Goal: Find specific page/section: Find specific page/section

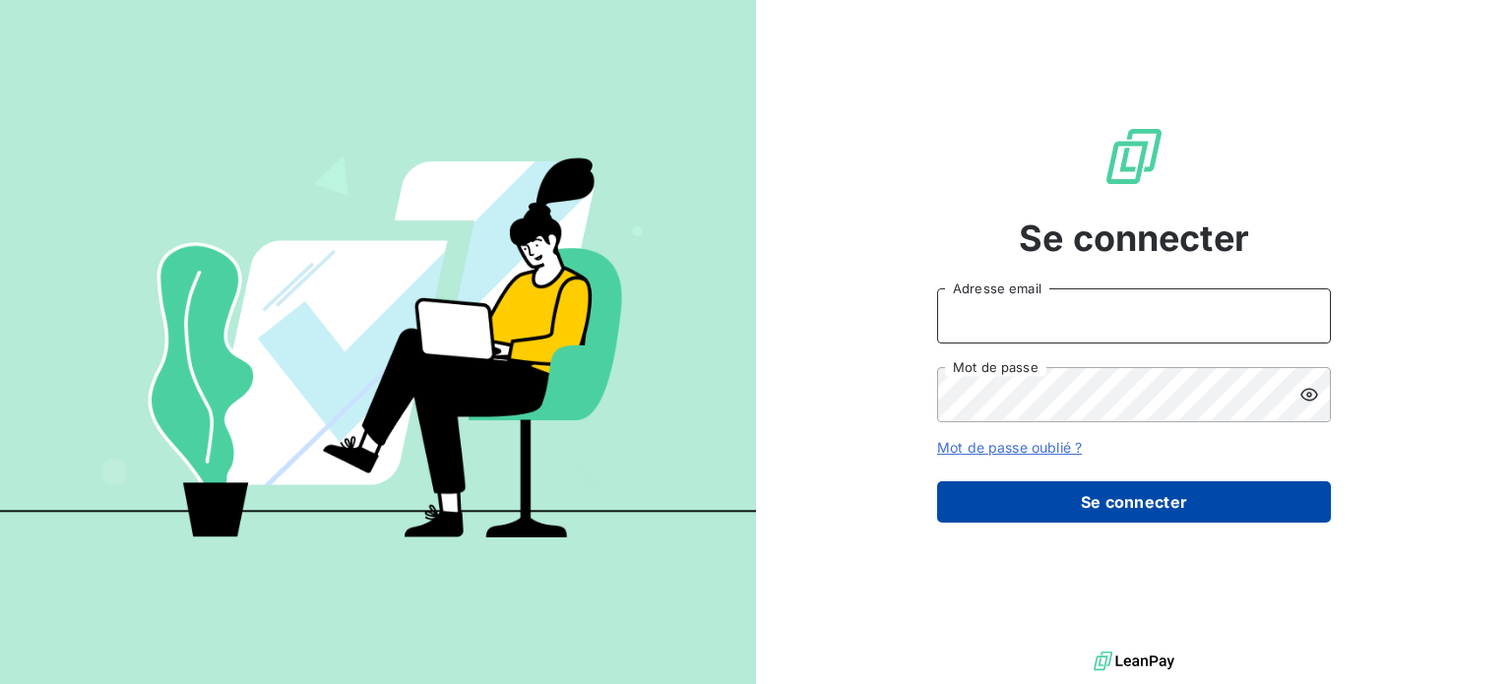
type input "[EMAIL_ADDRESS][DOMAIN_NAME]"
click at [1039, 503] on button "Se connecter" at bounding box center [1134, 501] width 394 height 41
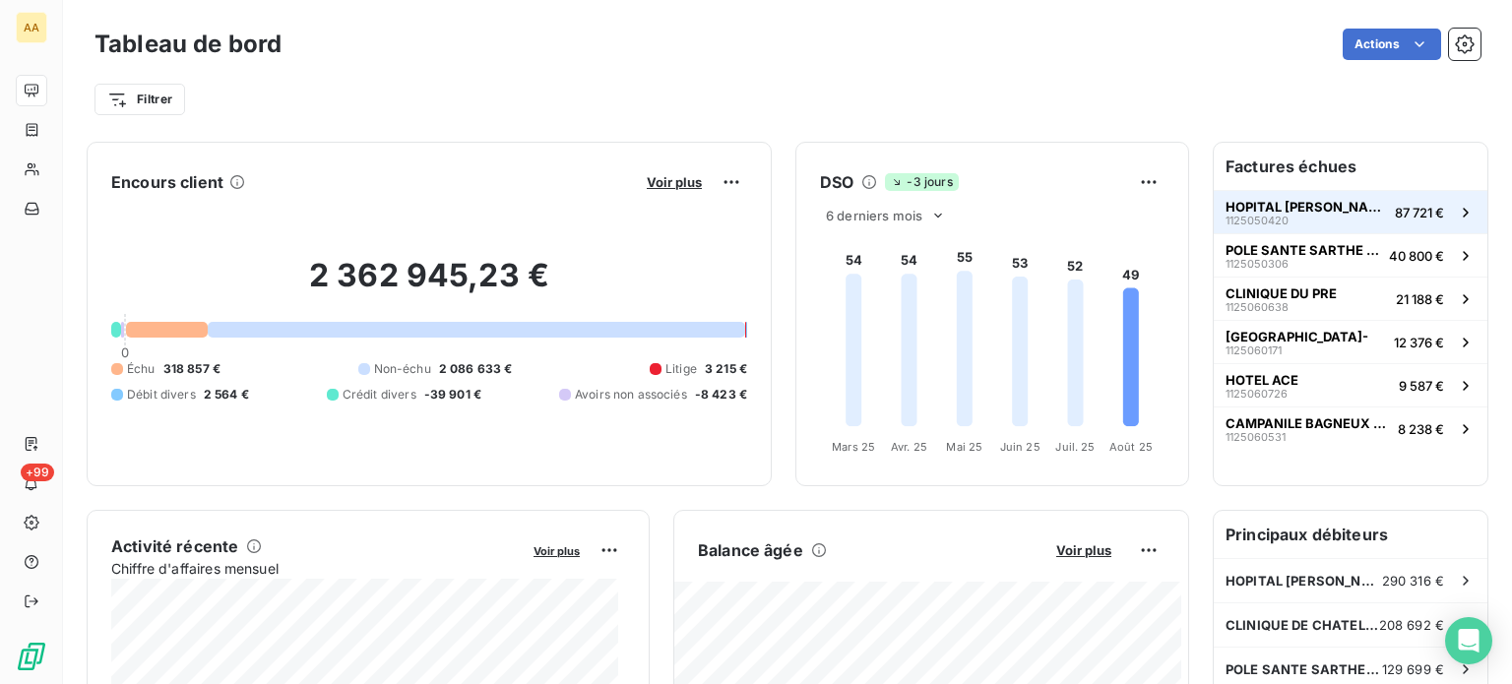
click at [1256, 204] on span "HOPITAL [PERSON_NAME] L'ABBESSE" at bounding box center [1305, 207] width 161 height 16
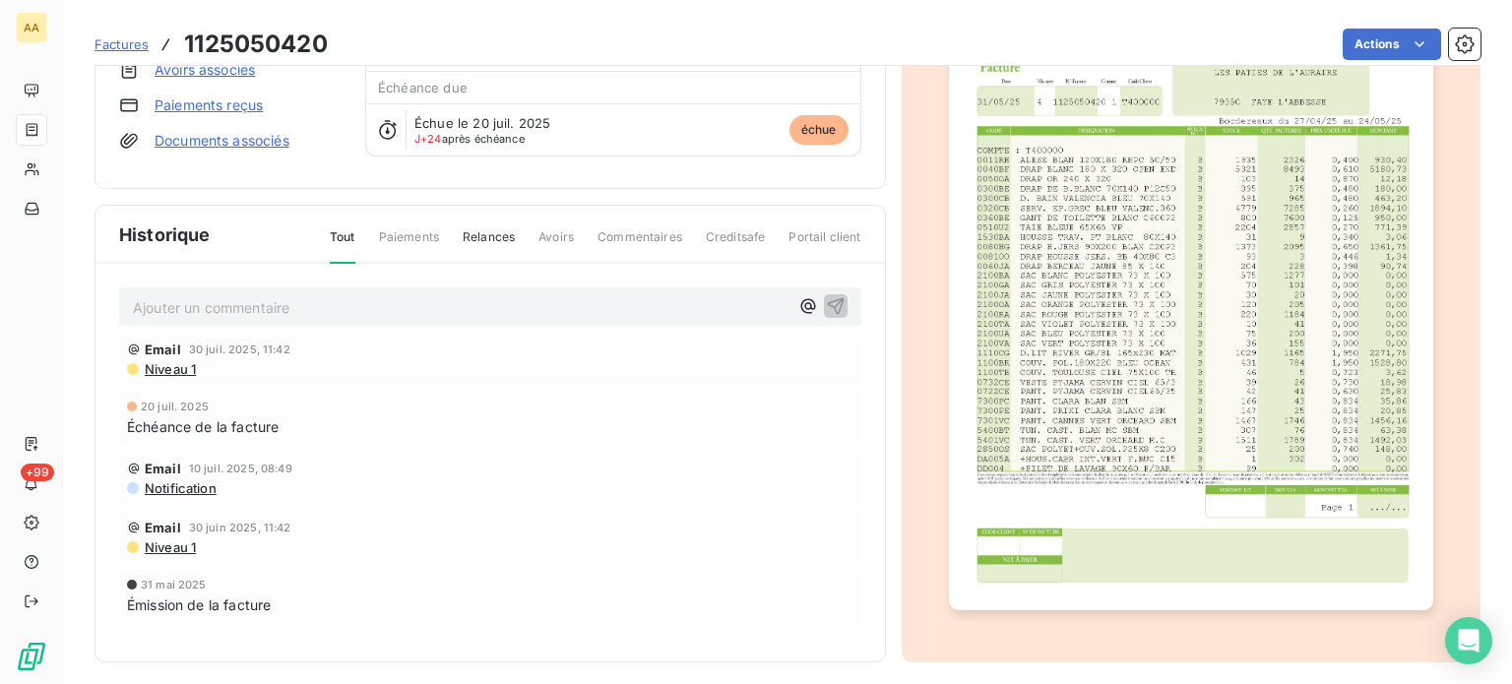
scroll to position [106, 0]
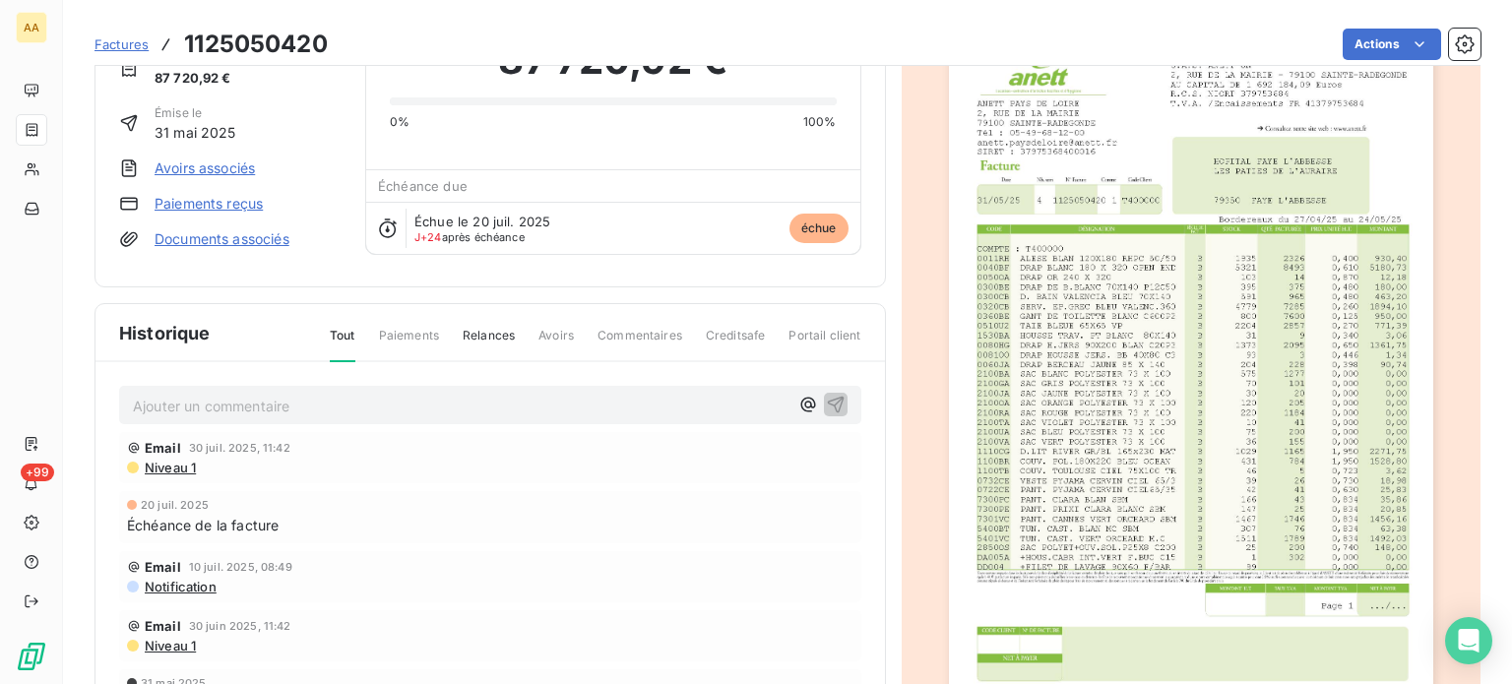
drag, startPoint x: 1173, startPoint y: 277, endPoint x: 1114, endPoint y: 279, distance: 59.1
click at [1114, 279] on img "button" at bounding box center [1191, 366] width 484 height 685
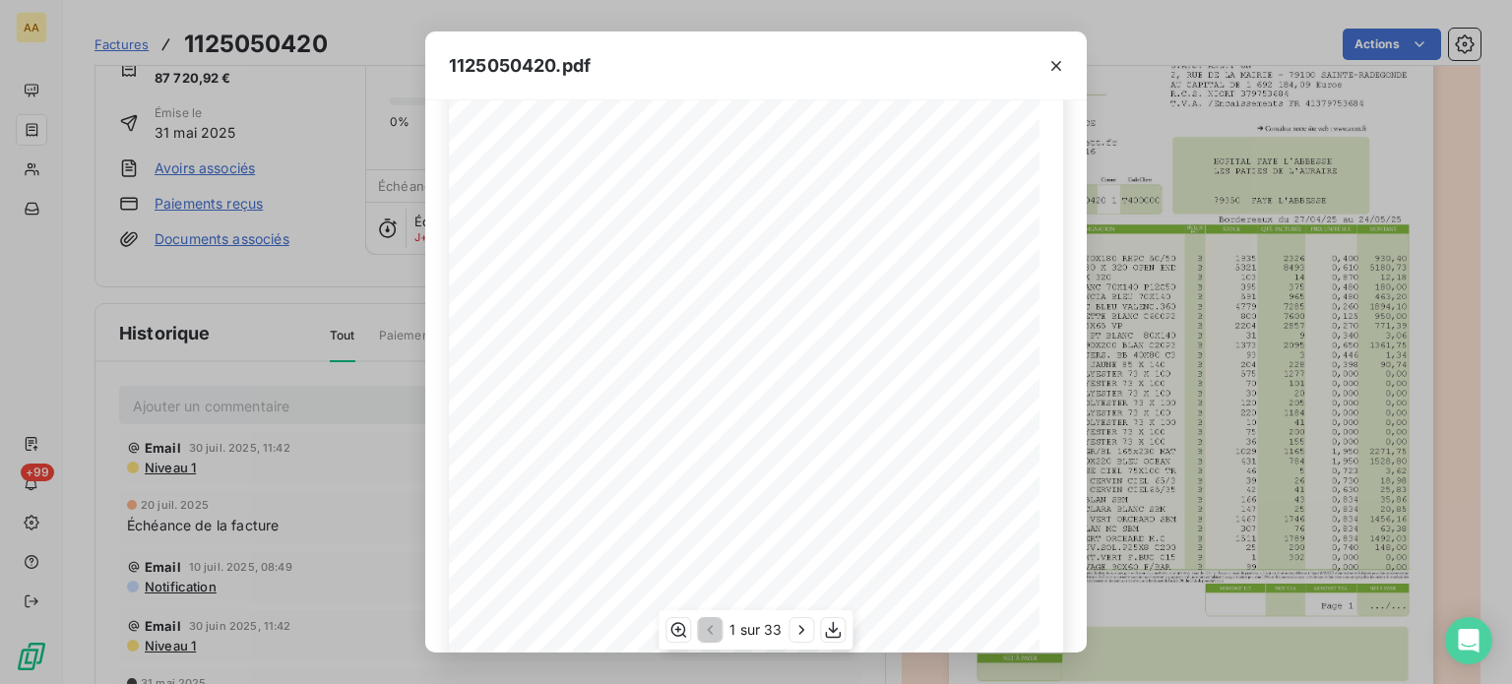
scroll to position [330, 0]
click at [834, 625] on icon "button" at bounding box center [834, 630] width 16 height 17
click at [829, 3] on div "1125050420.pdf S.A.S. ANETT UN [STREET_ADDRESS] AU CAPITAL DE 1 692 184,09 Euro…" at bounding box center [756, 342] width 1512 height 684
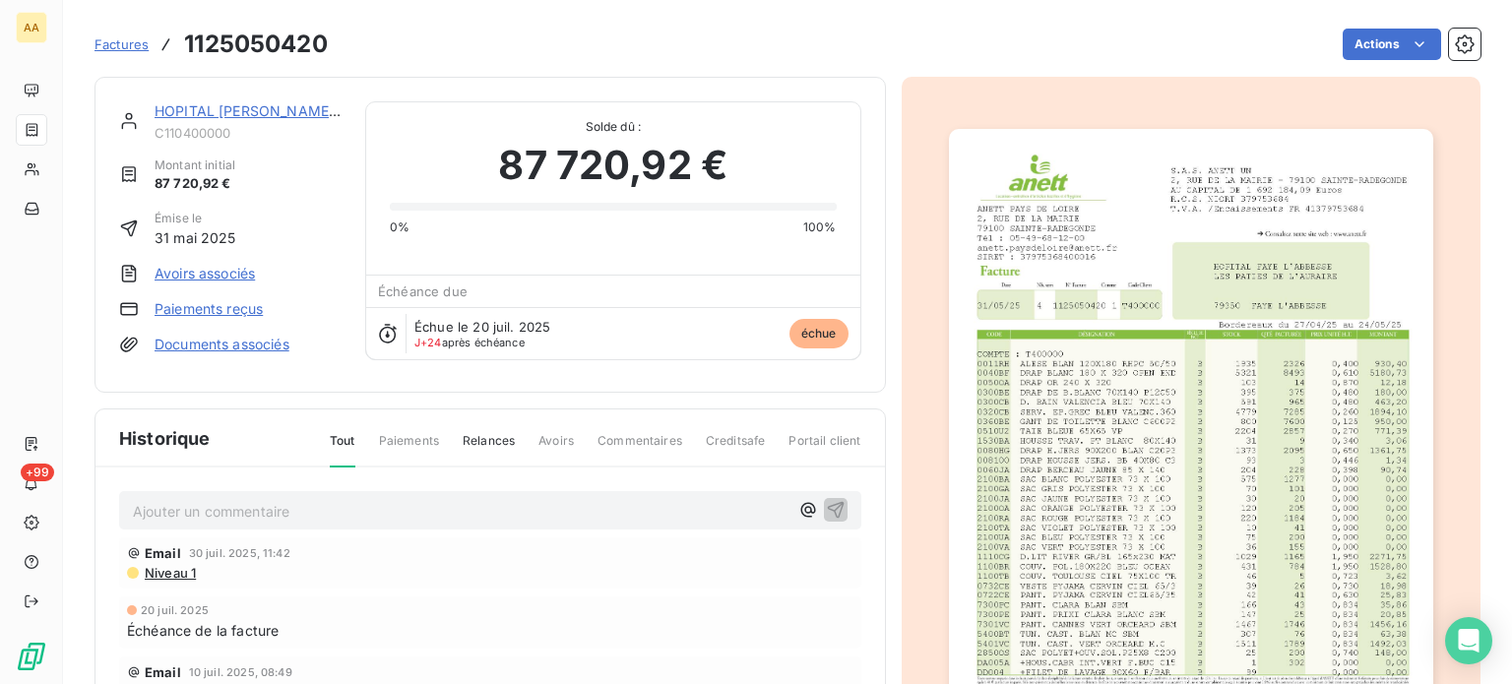
click at [1190, 394] on img "button" at bounding box center [1191, 471] width 484 height 685
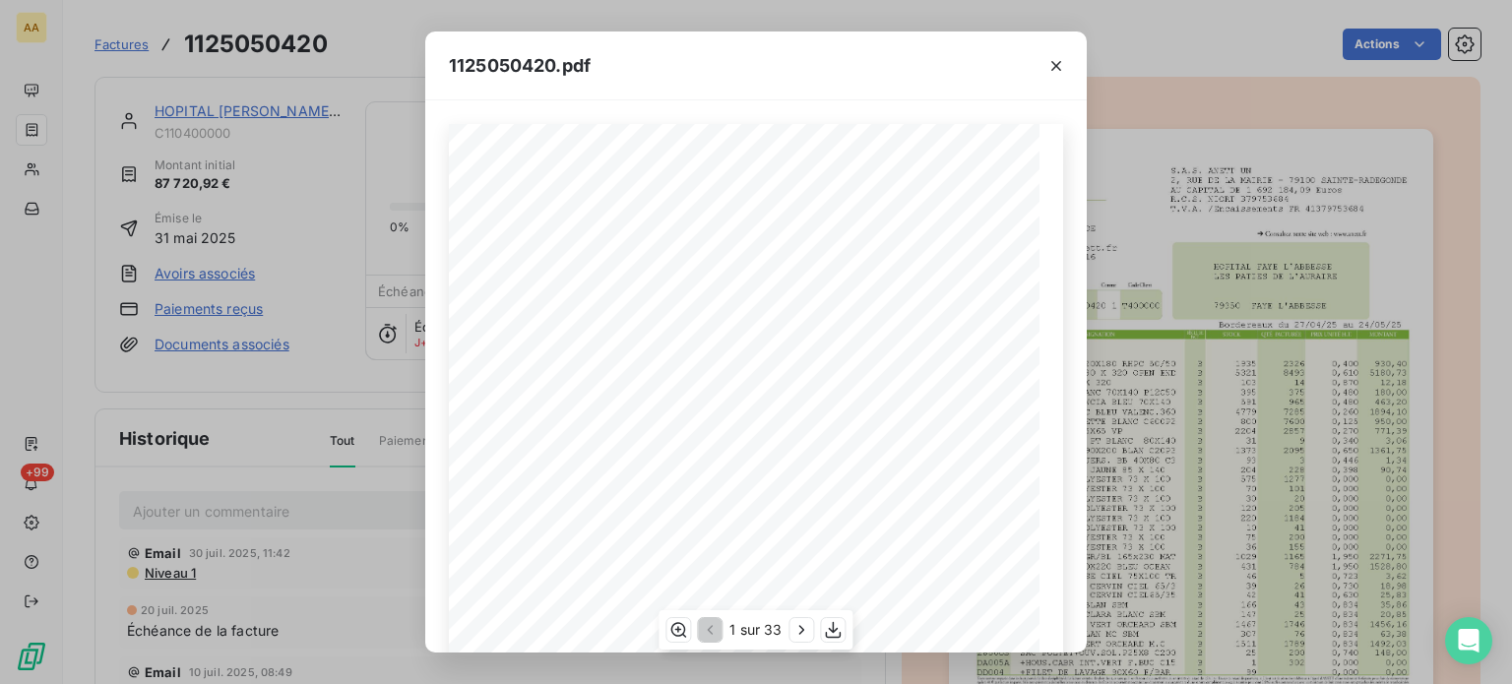
scroll to position [330, 0]
click at [797, 636] on icon "button" at bounding box center [802, 630] width 20 height 20
click at [797, 636] on icon "button" at bounding box center [803, 630] width 20 height 20
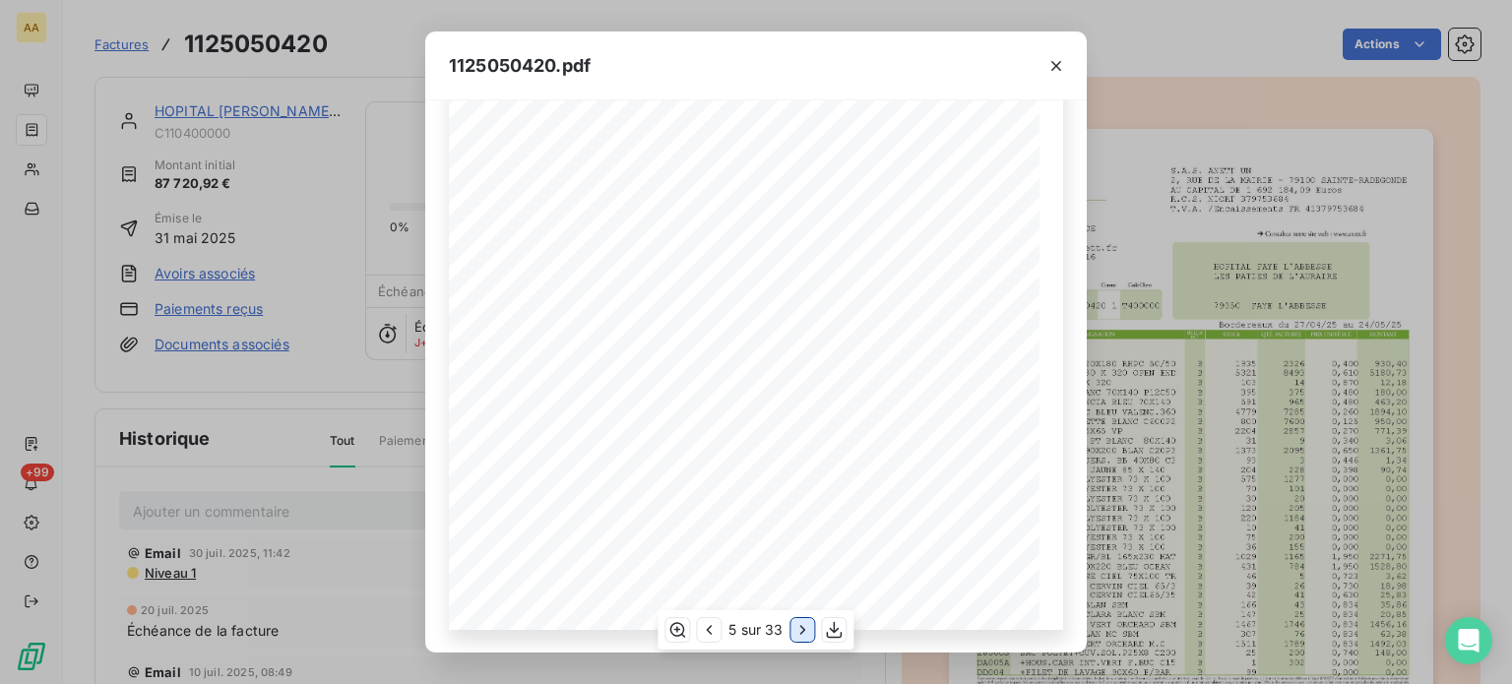
scroll to position [0, 0]
click at [797, 636] on icon "button" at bounding box center [803, 630] width 20 height 20
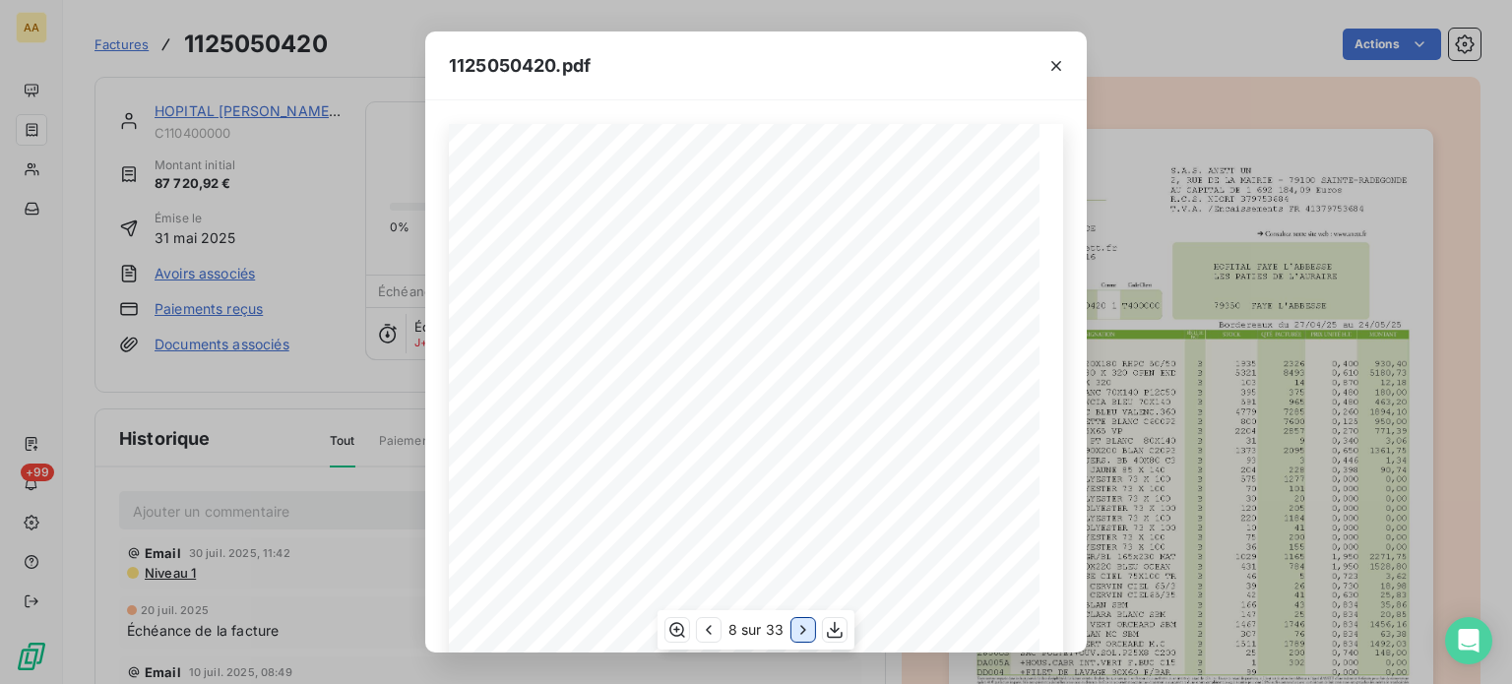
click at [797, 636] on icon "button" at bounding box center [803, 630] width 20 height 20
click at [797, 636] on icon "button" at bounding box center [806, 630] width 20 height 20
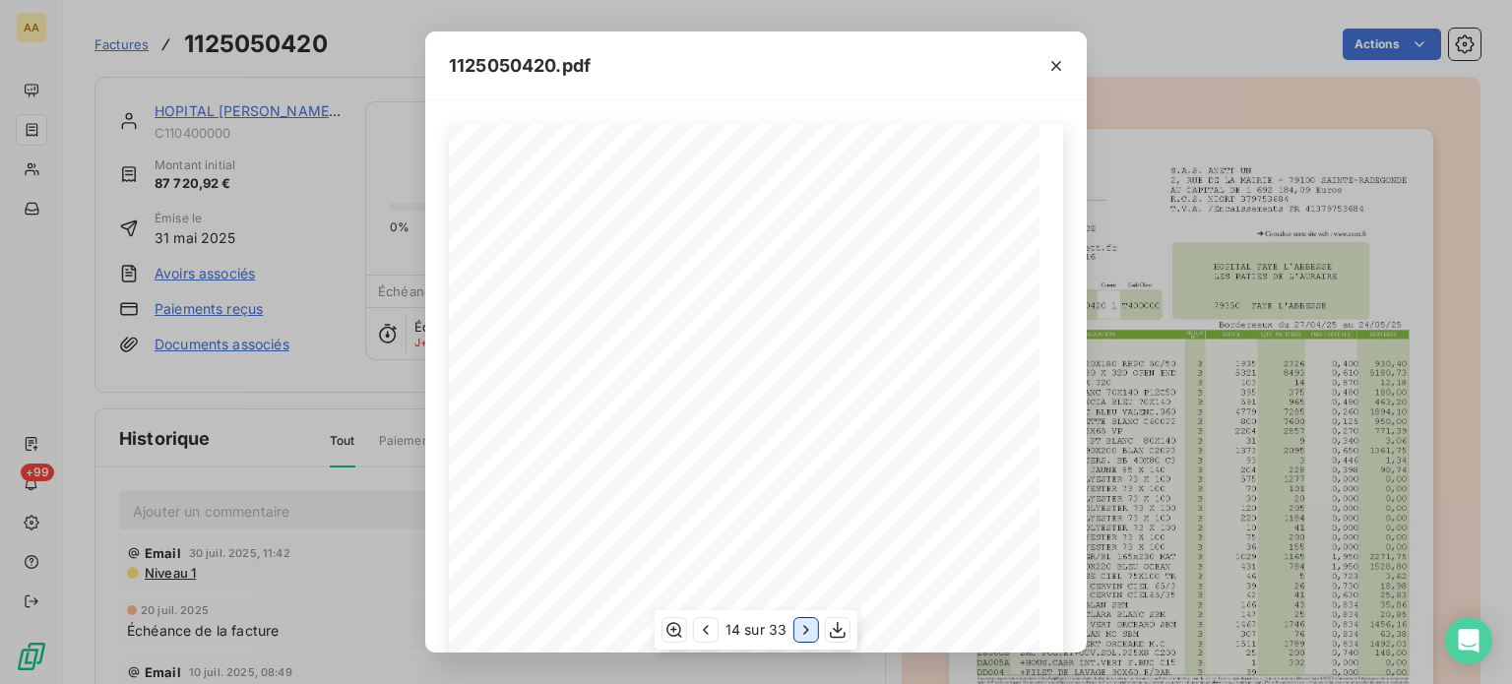
click at [797, 636] on icon "button" at bounding box center [806, 630] width 20 height 20
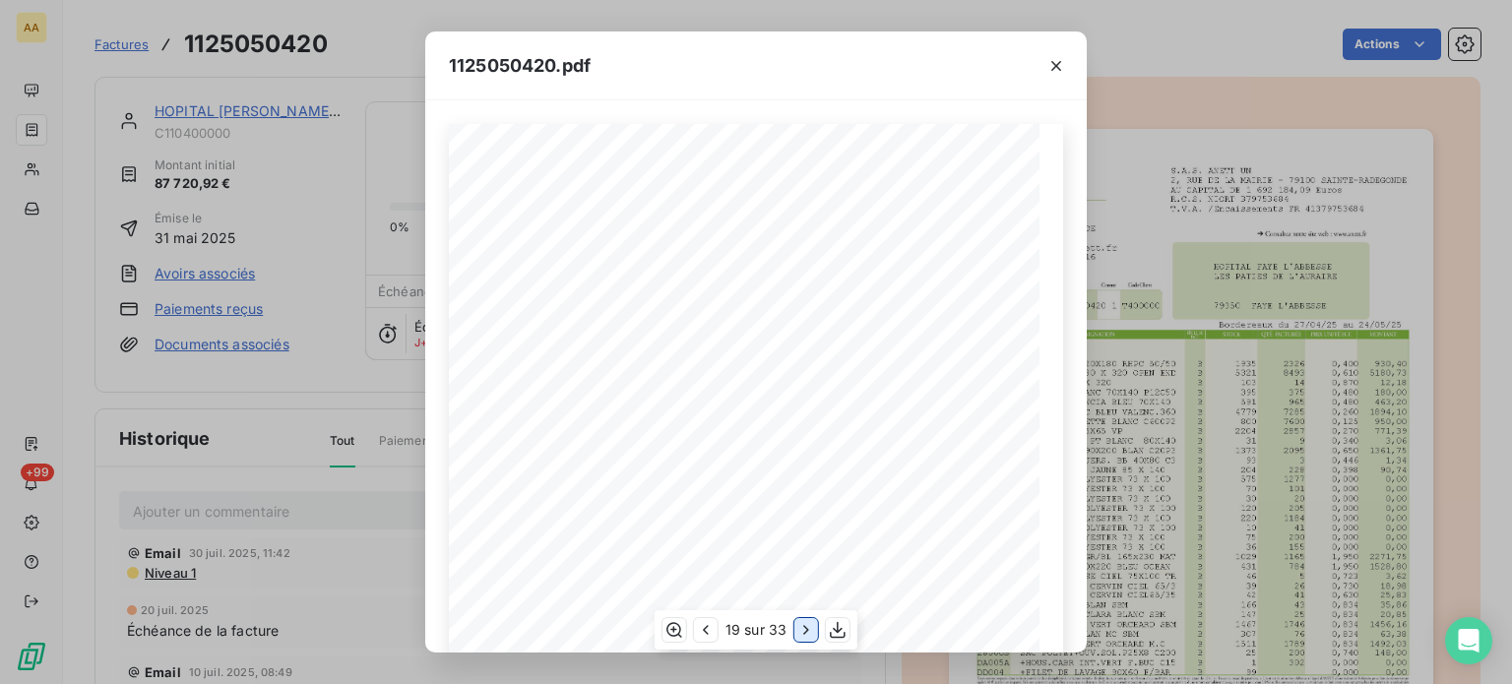
click at [797, 636] on icon "button" at bounding box center [806, 630] width 20 height 20
click at [798, 636] on icon "button" at bounding box center [808, 630] width 20 height 20
click at [797, 636] on icon "button" at bounding box center [806, 630] width 20 height 20
click at [798, 636] on icon "button" at bounding box center [808, 630] width 20 height 20
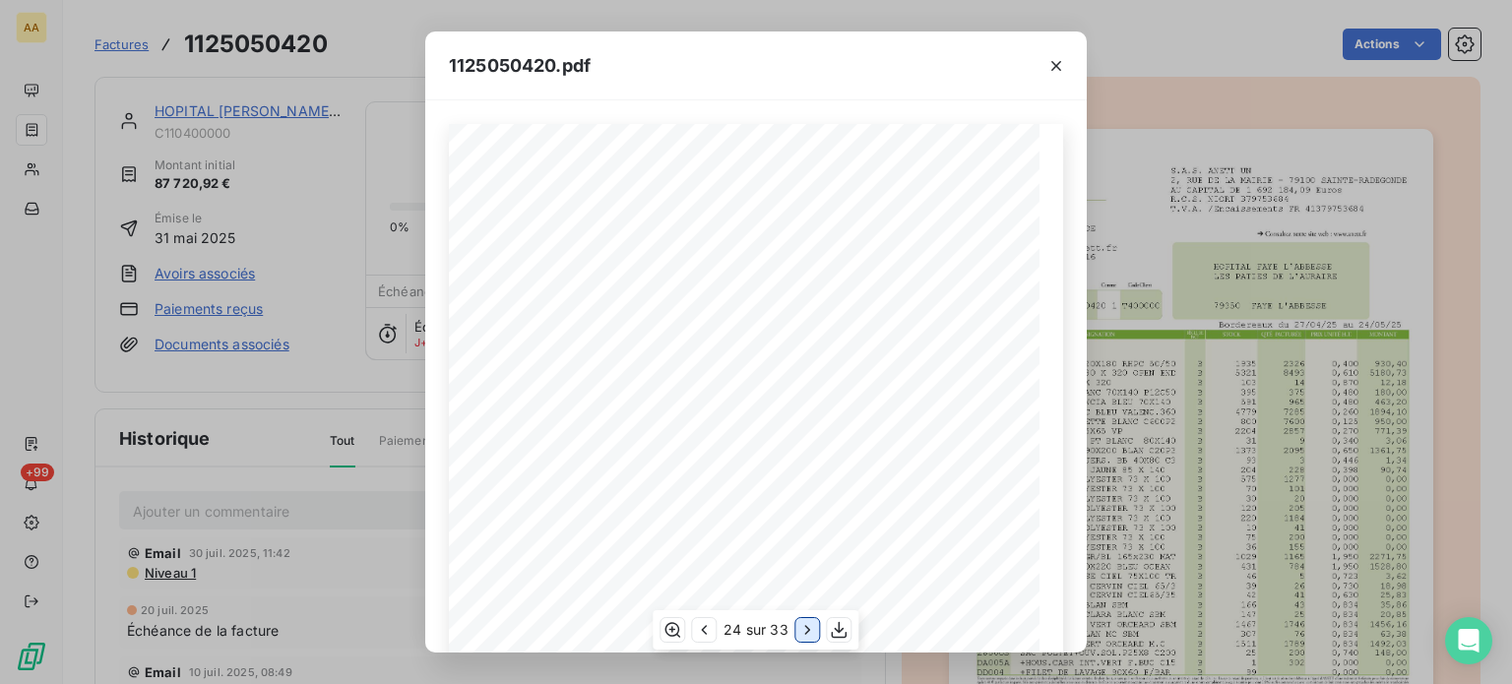
click at [798, 636] on icon "button" at bounding box center [808, 630] width 20 height 20
click at [797, 636] on icon "button" at bounding box center [807, 630] width 20 height 20
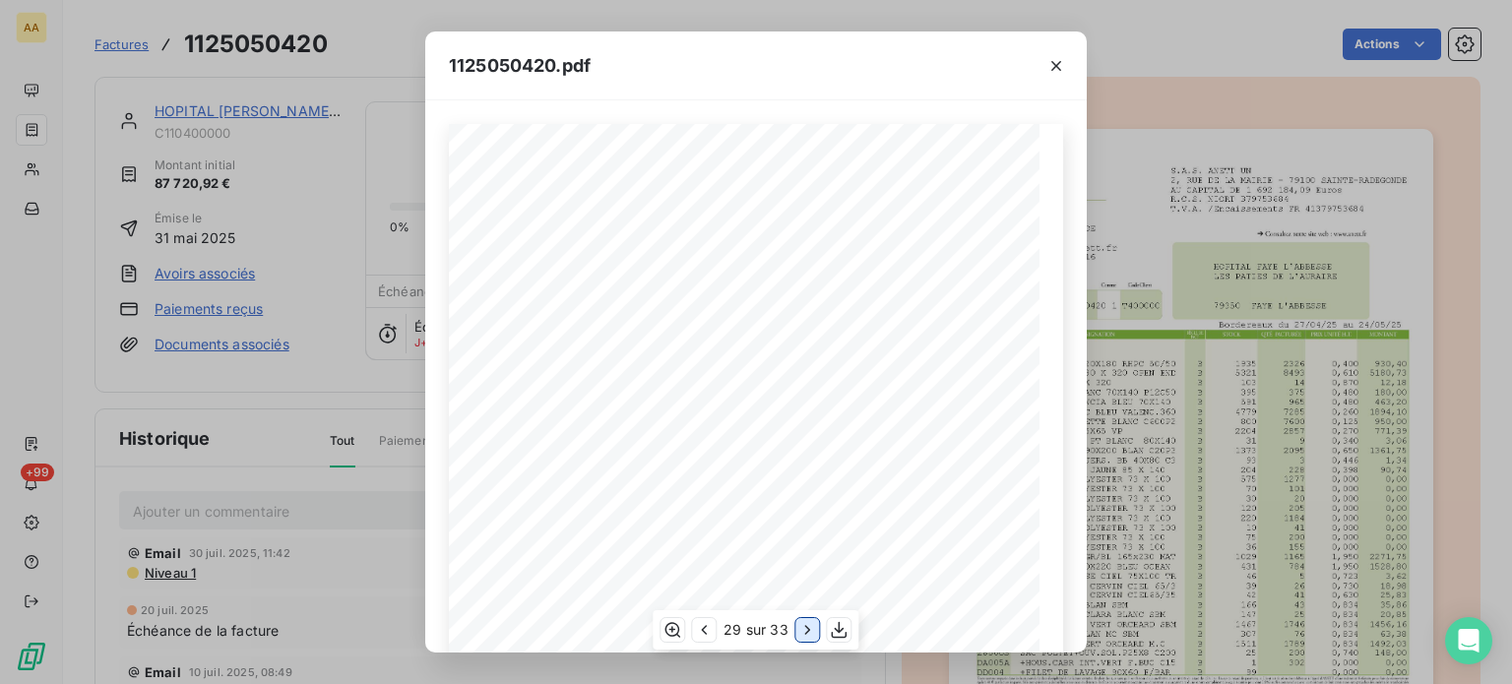
click at [798, 636] on icon "button" at bounding box center [808, 630] width 20 height 20
click at [797, 636] on icon "button" at bounding box center [806, 630] width 20 height 20
click at [798, 636] on icon "button" at bounding box center [808, 630] width 20 height 20
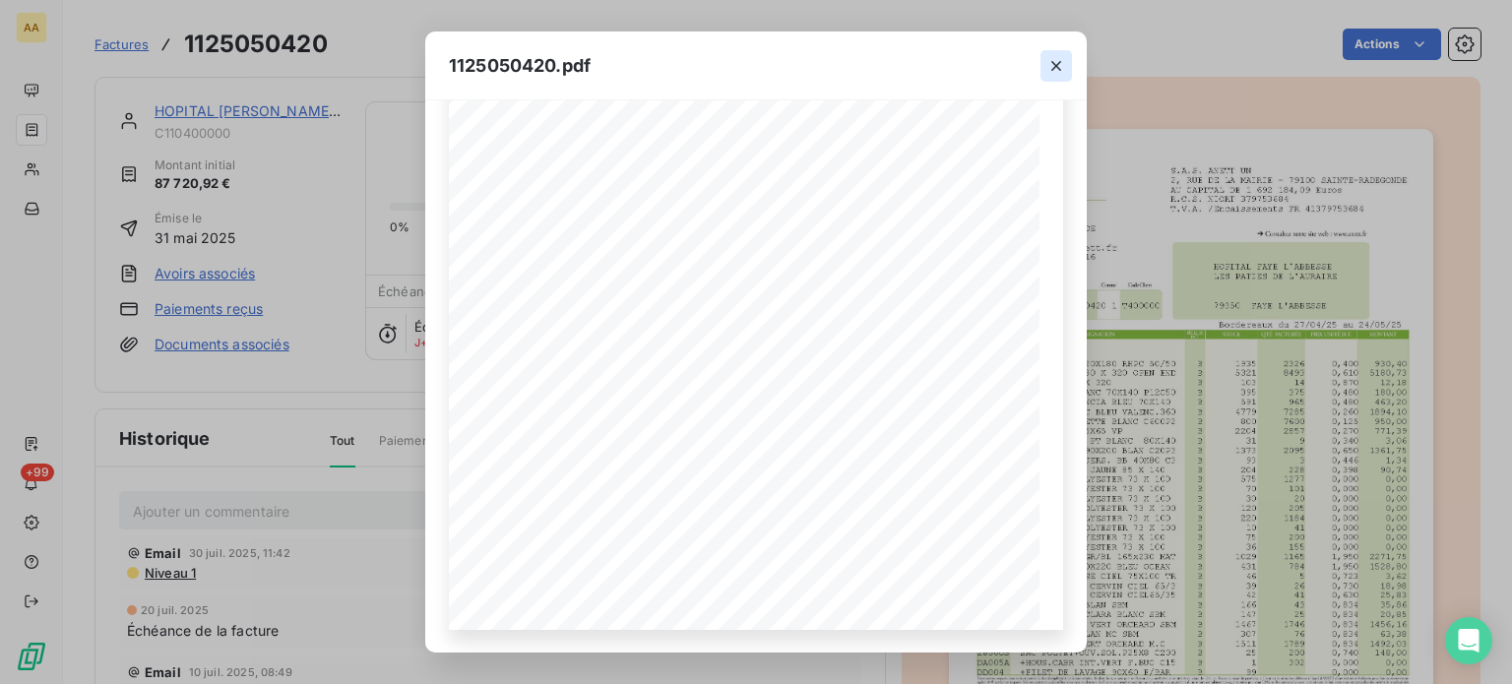
click at [1051, 70] on icon "button" at bounding box center [1056, 66] width 20 height 20
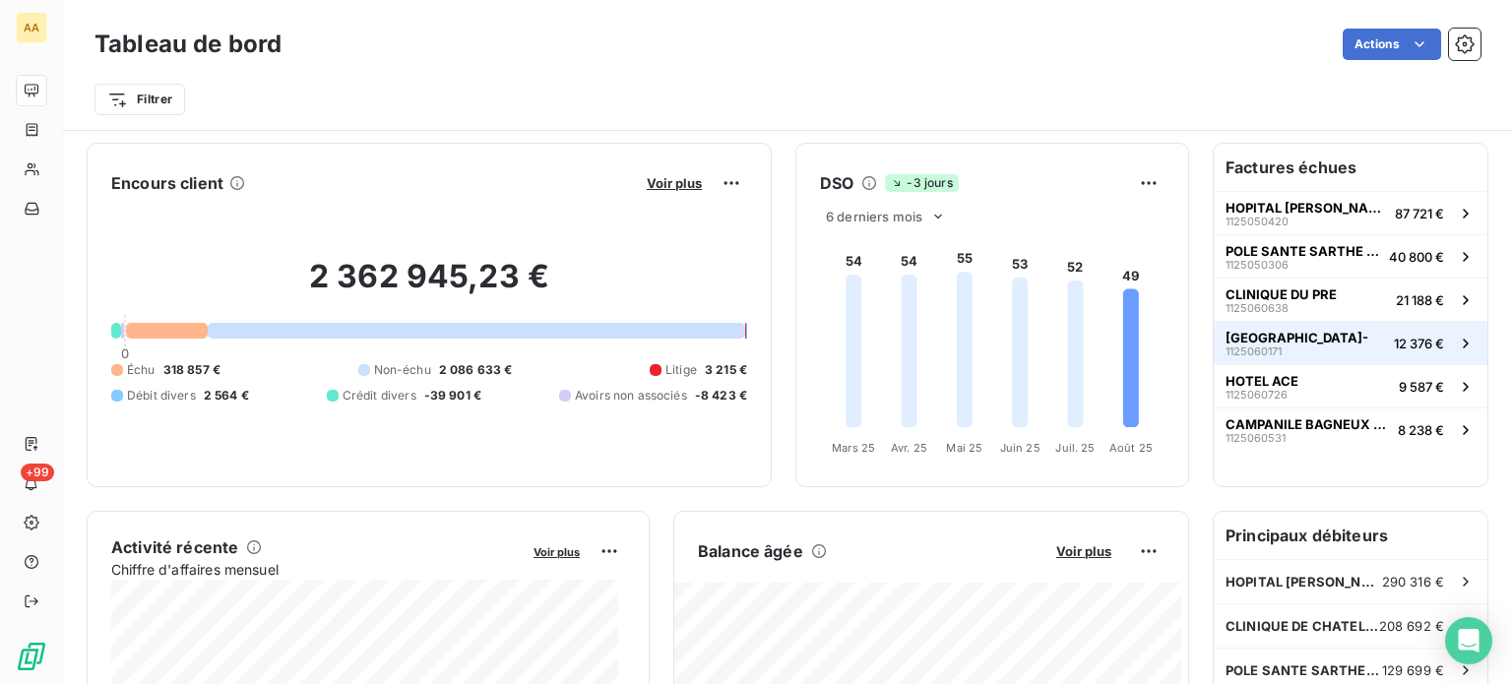
scroll to position [197, 0]
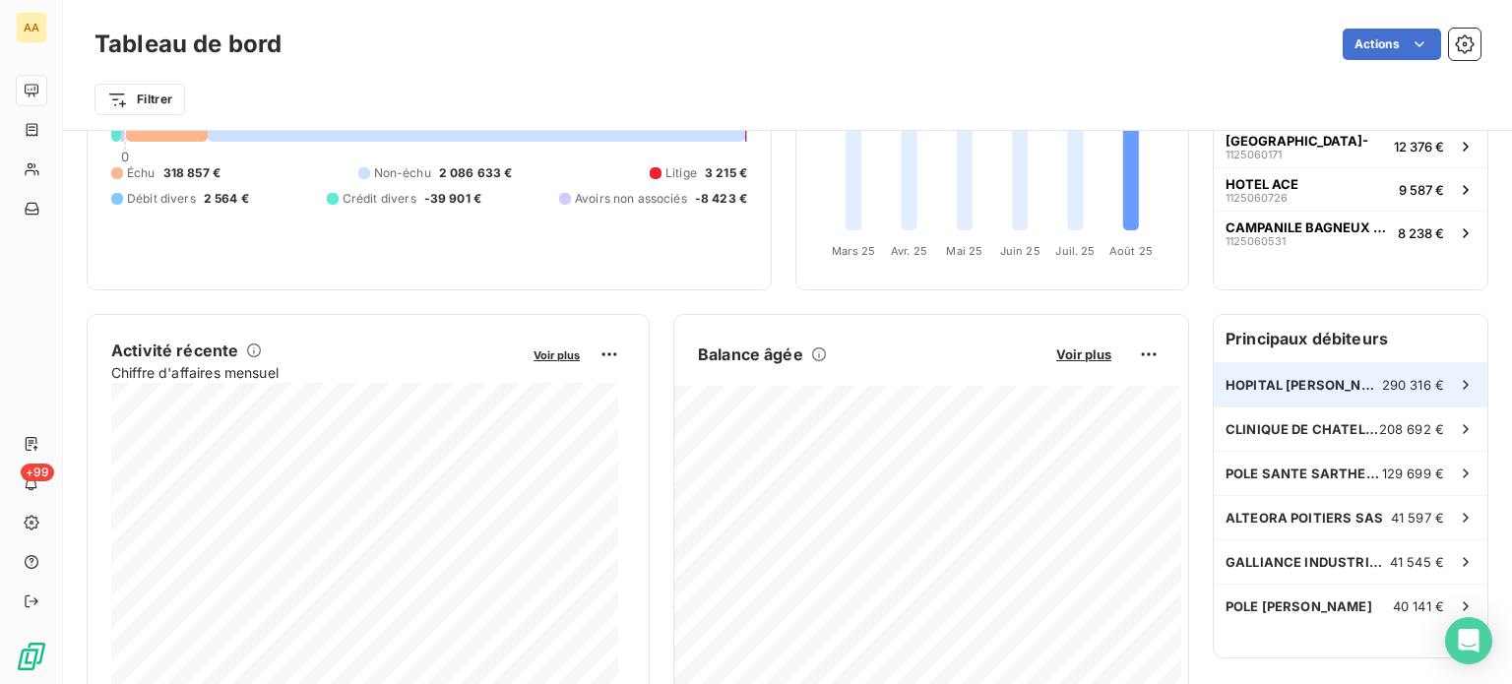
click at [1277, 391] on span "HOPITAL [PERSON_NAME] L'ABBESSE" at bounding box center [1303, 385] width 156 height 16
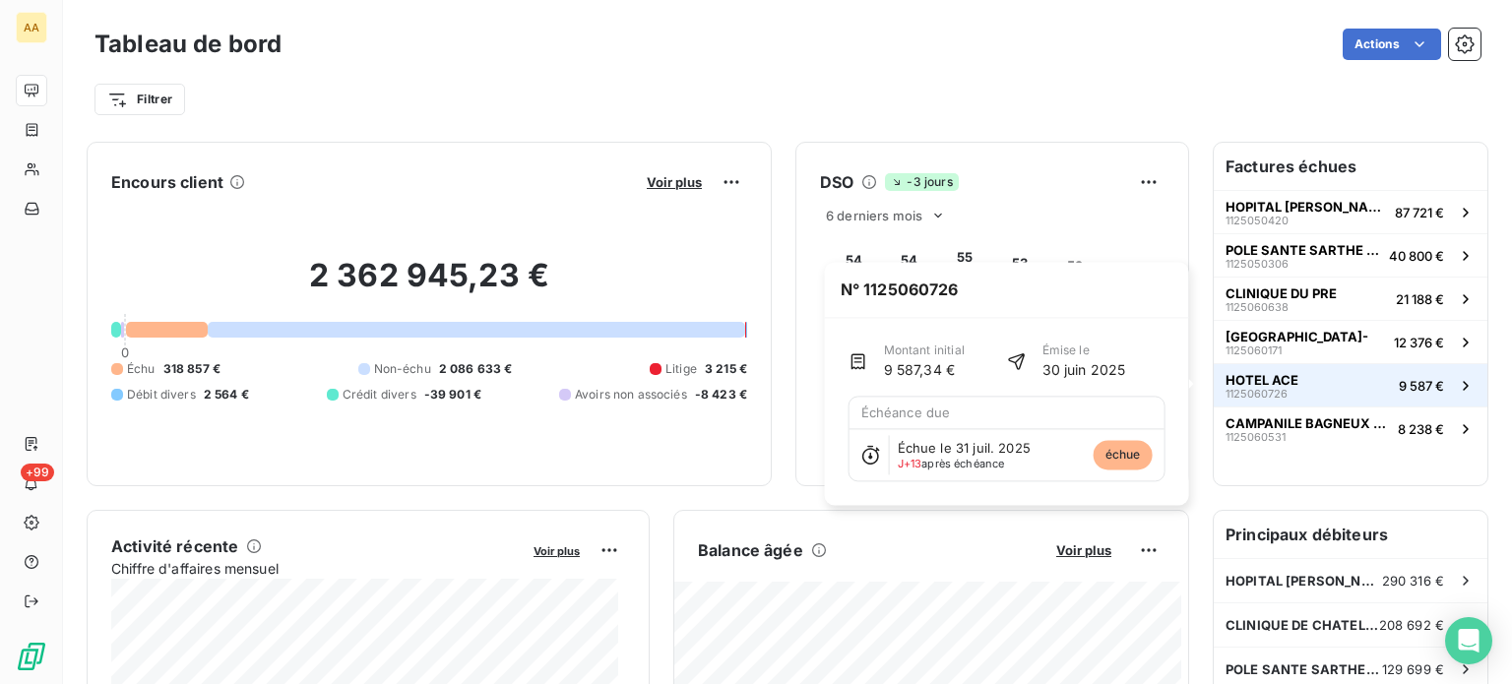
click at [1240, 393] on span "1125060726" at bounding box center [1256, 394] width 62 height 12
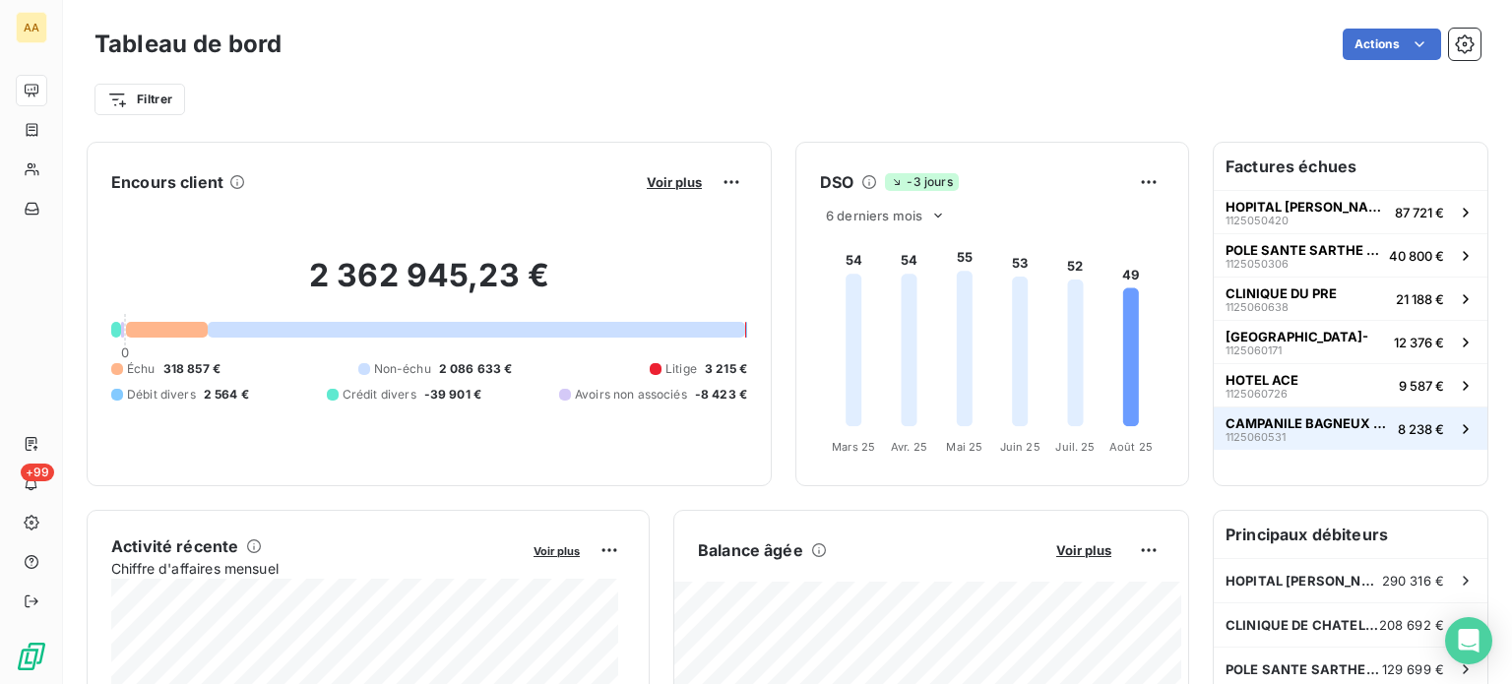
click at [1299, 418] on span "CAMPANILE BAGNEUX HOTEL" at bounding box center [1307, 423] width 164 height 16
click at [149, 326] on div at bounding box center [167, 330] width 82 height 16
click at [150, 334] on div at bounding box center [167, 330] width 82 height 16
click at [206, 371] on span "318 857 €" at bounding box center [191, 369] width 57 height 18
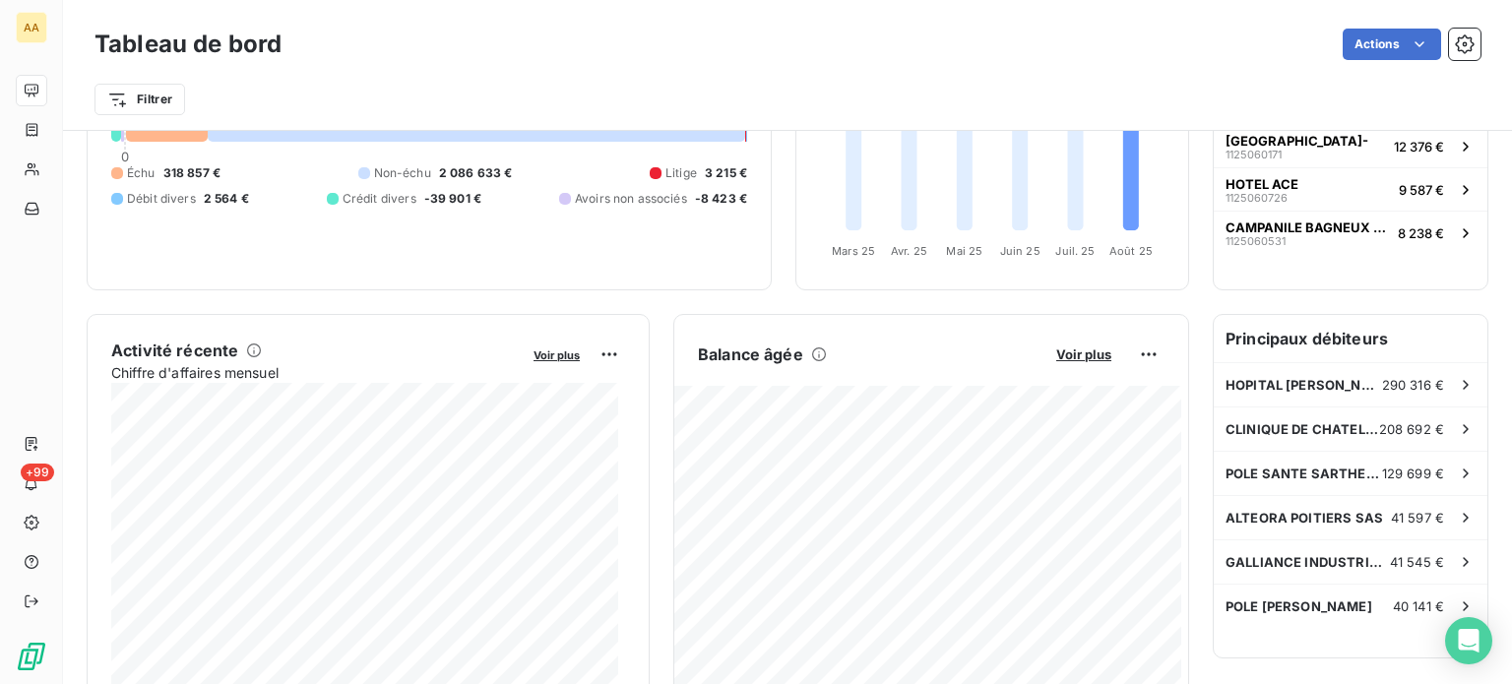
scroll to position [98, 0]
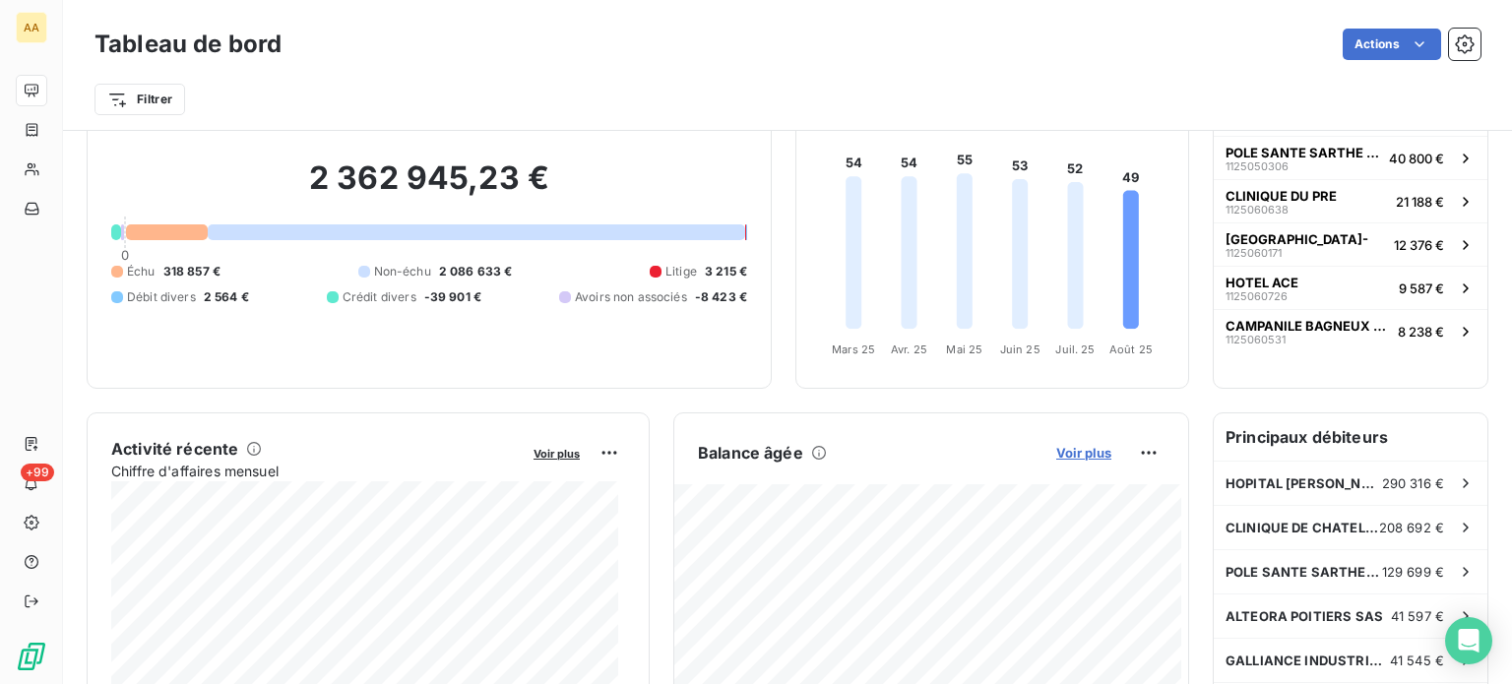
click at [1061, 455] on span "Voir plus" at bounding box center [1083, 453] width 55 height 16
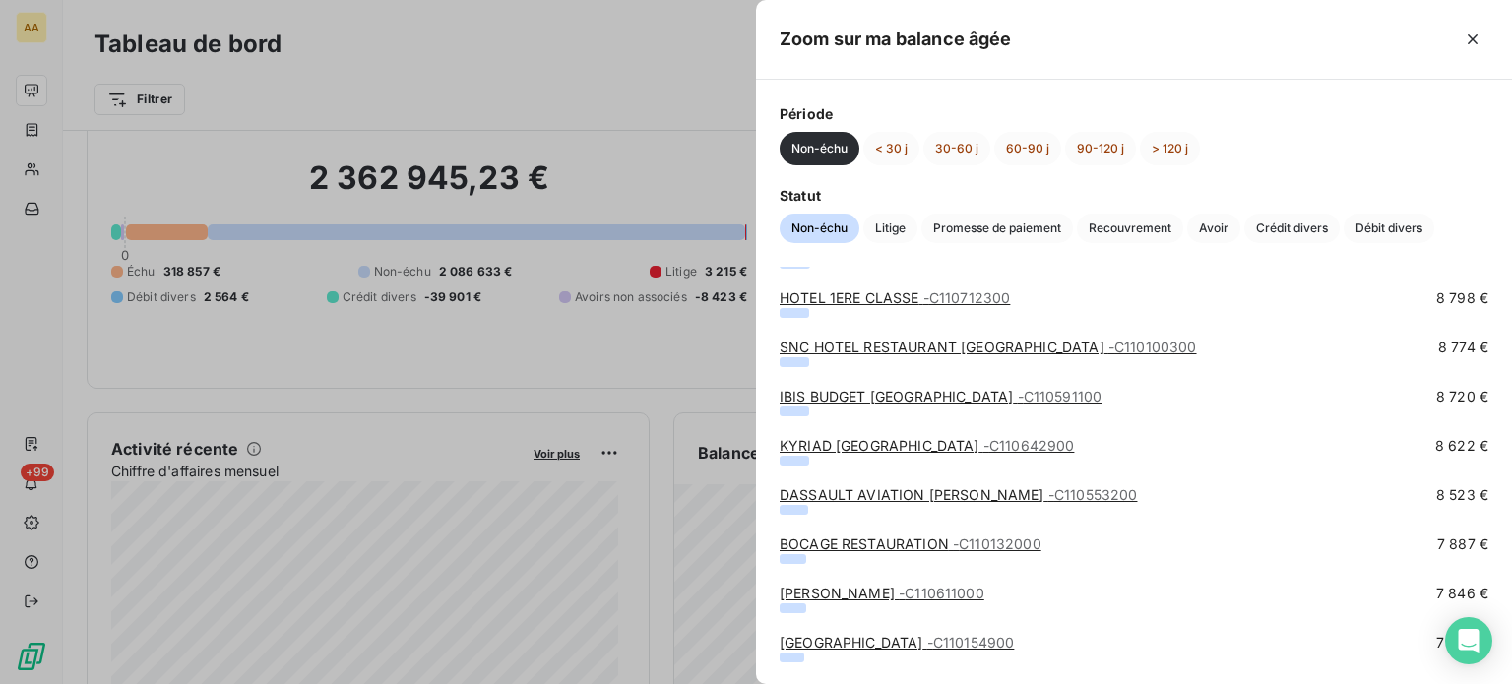
scroll to position [2657, 0]
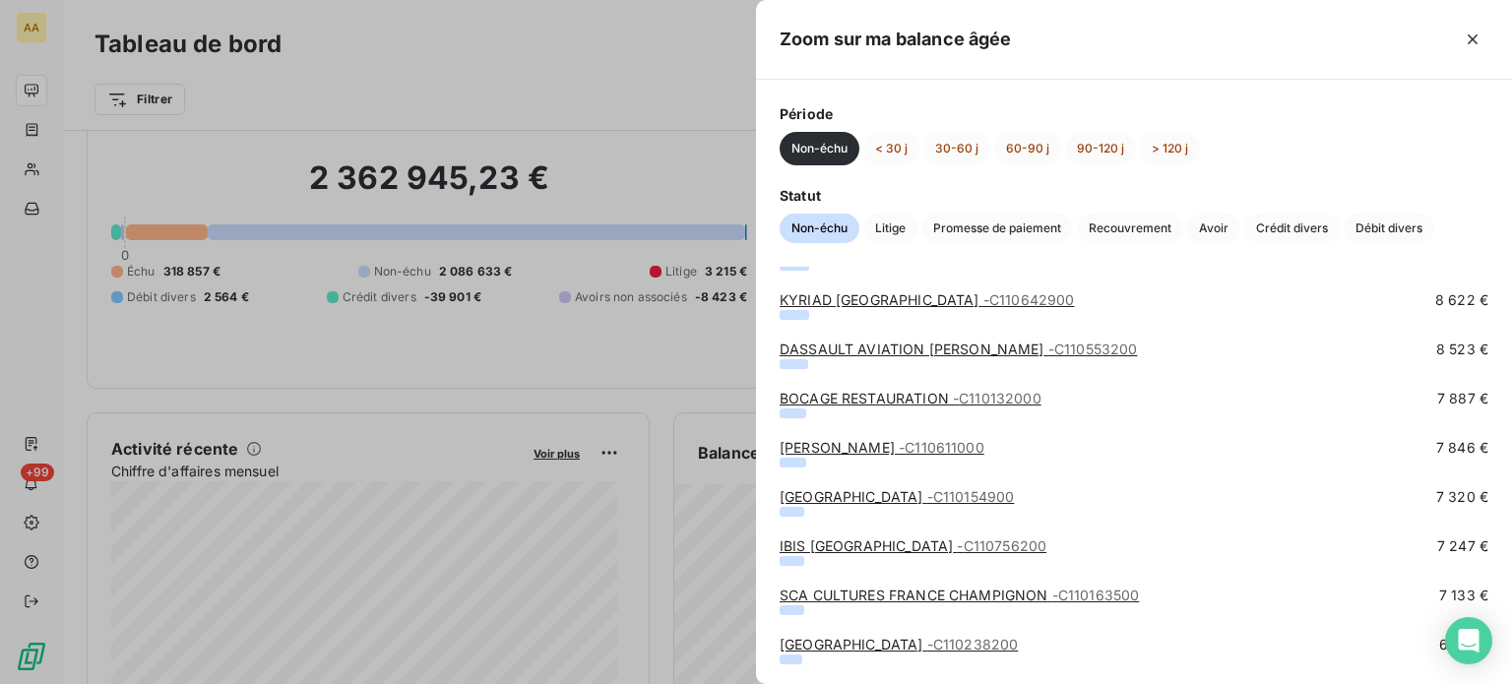
click at [563, 27] on div at bounding box center [756, 342] width 1512 height 684
